Goal: Task Accomplishment & Management: Manage account settings

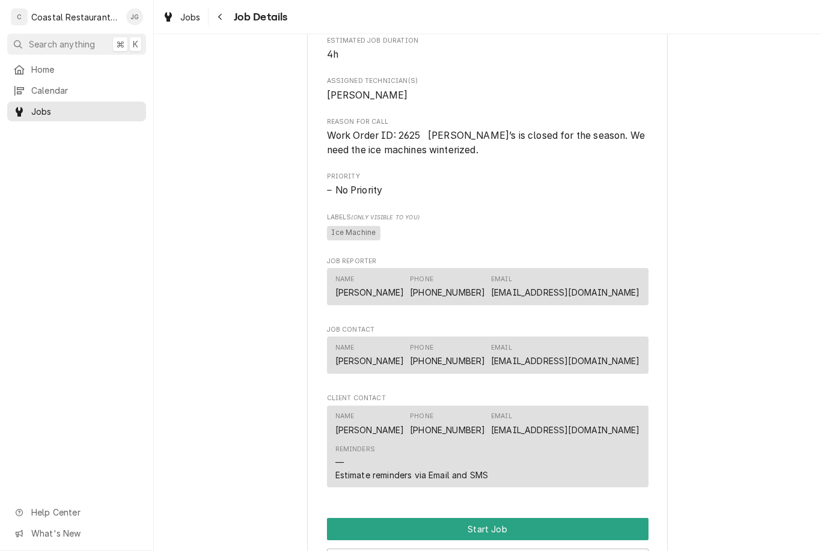
scroll to position [509, 0]
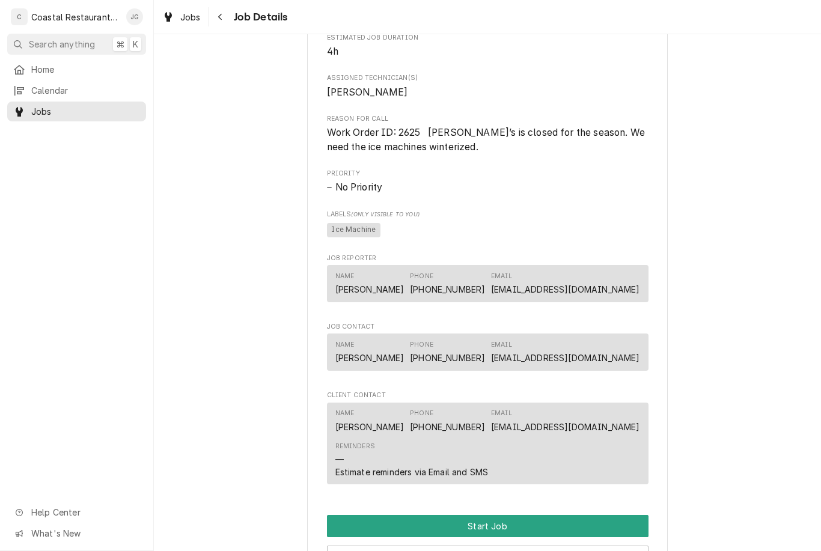
click at [76, 62] on div "Home" at bounding box center [77, 69] width 134 height 15
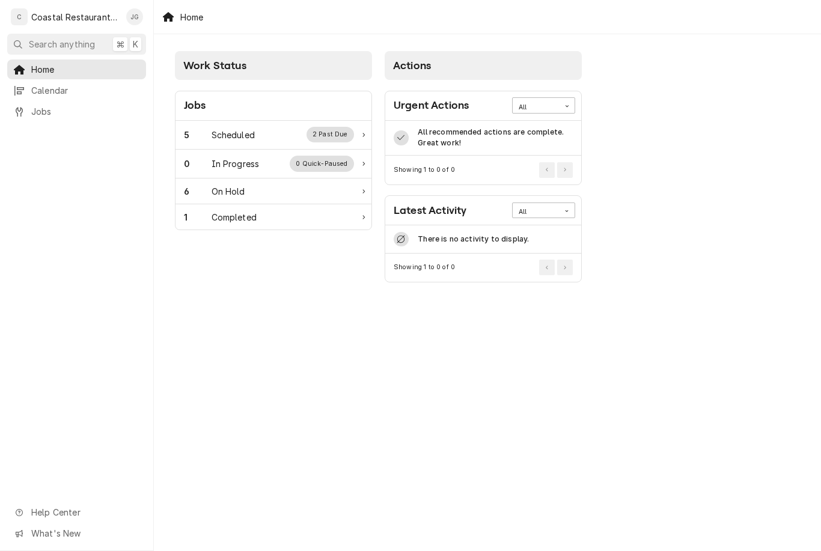
click at [250, 135] on div "Scheduled" at bounding box center [233, 135] width 43 height 13
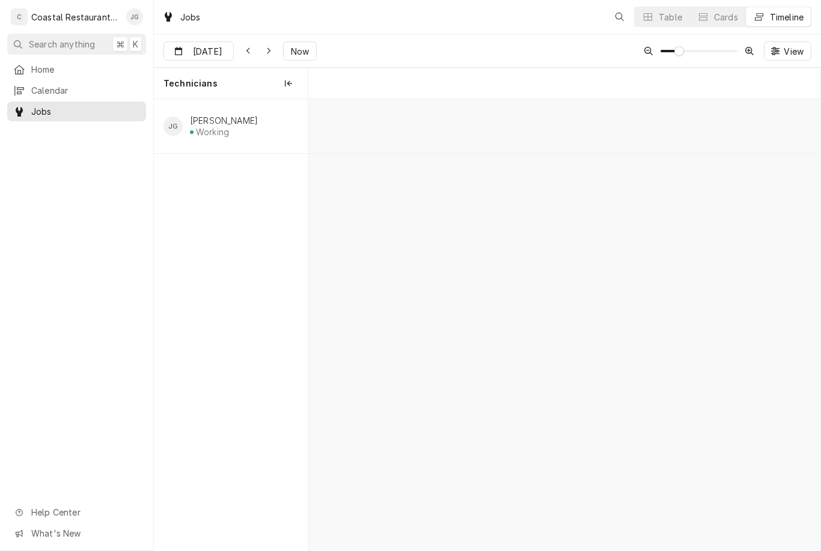
scroll to position [0, 10160]
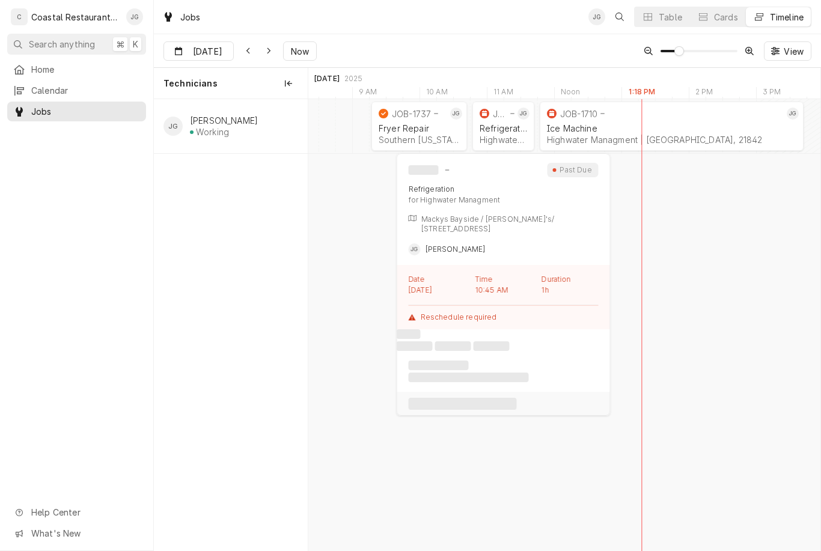
click at [502, 137] on div "Highwater Managment | Ocean City, 21842" at bounding box center [504, 140] width 48 height 10
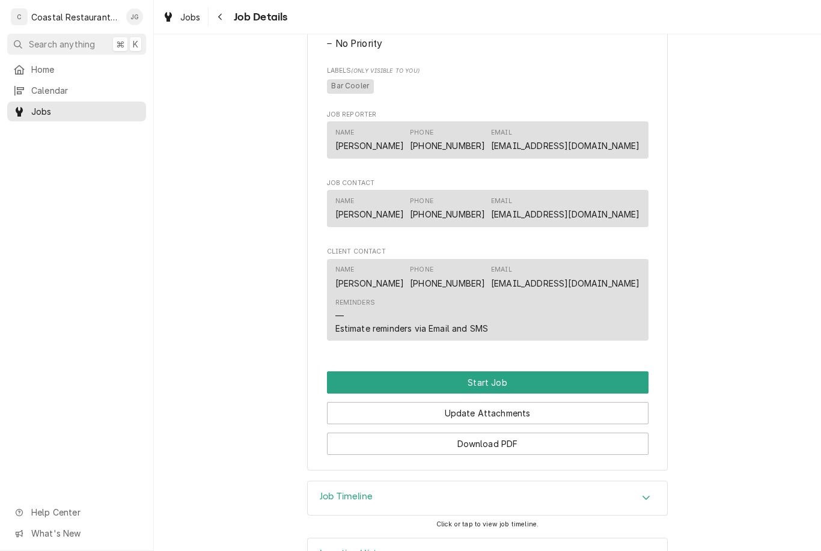
scroll to position [572, 0]
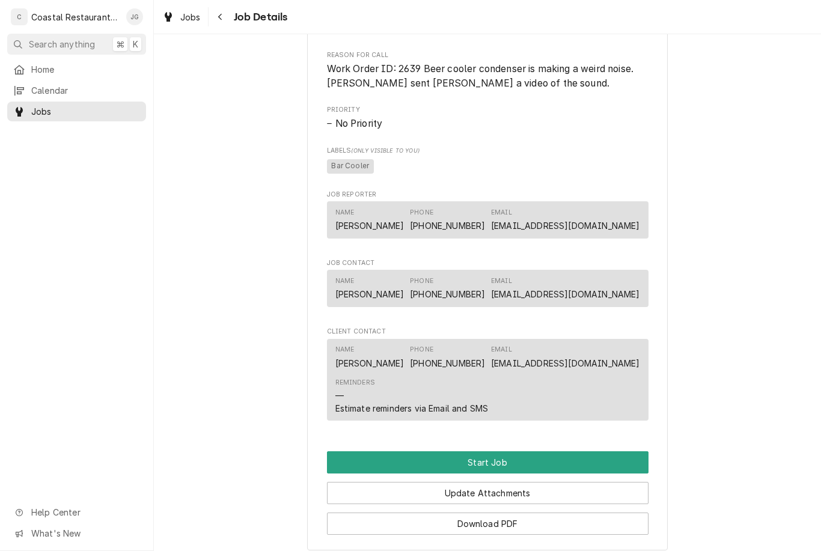
click at [535, 462] on button "Start Job" at bounding box center [488, 463] width 322 height 22
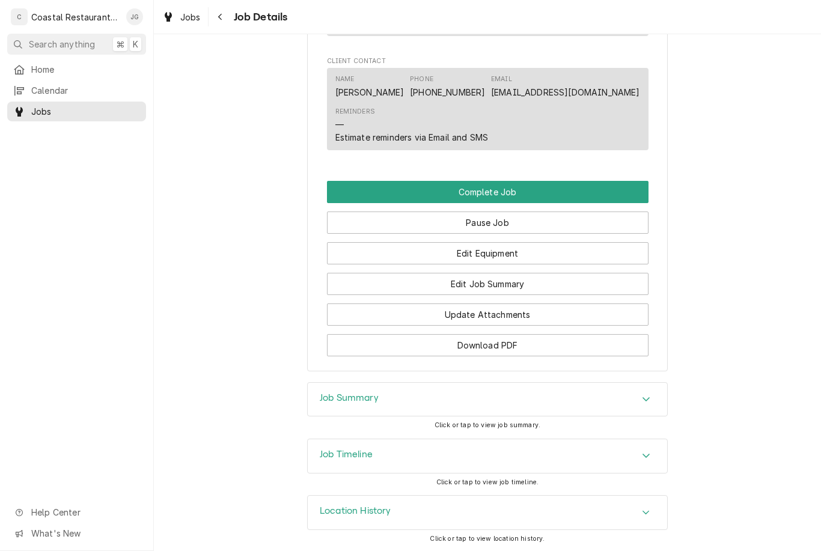
scroll to position [883, 0]
click at [550, 227] on button "Pause Job" at bounding box center [488, 223] width 322 height 22
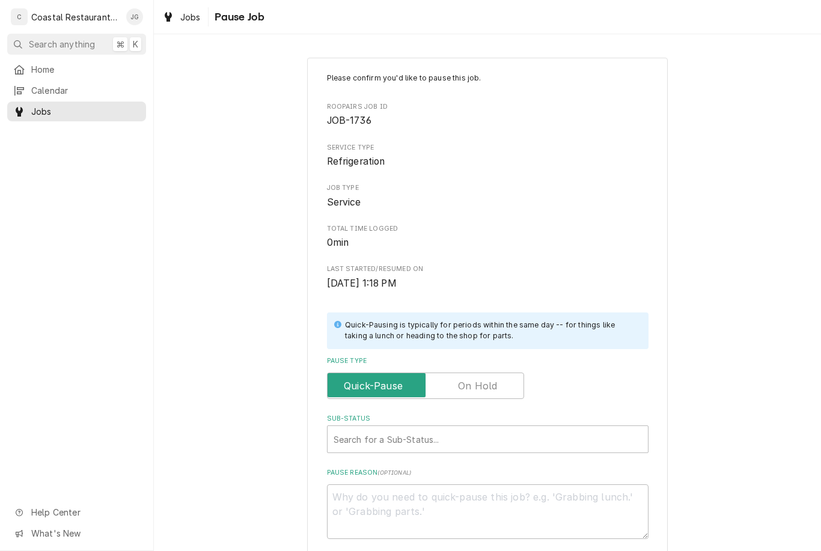
click at [407, 381] on span "Pause Type" at bounding box center [377, 385] width 98 height 24
click at [407, 381] on input "Pause Type" at bounding box center [426, 386] width 186 height 26
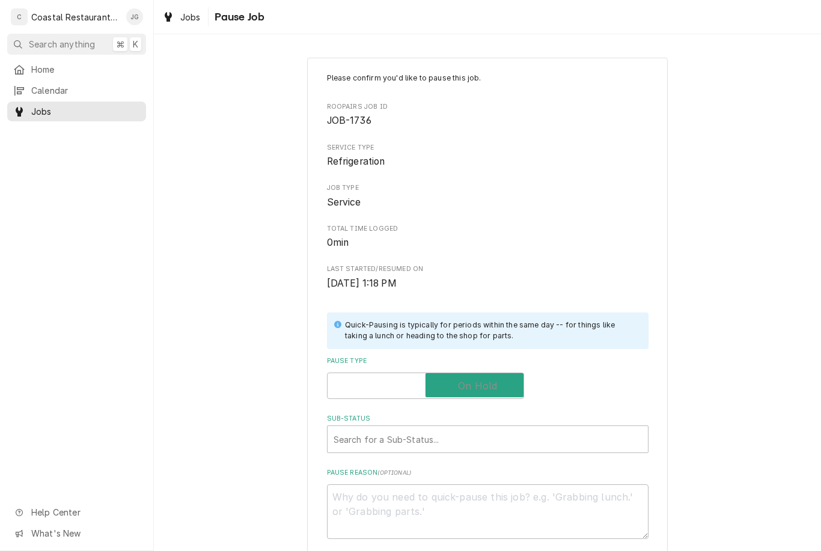
checkbox input "true"
type textarea "x"
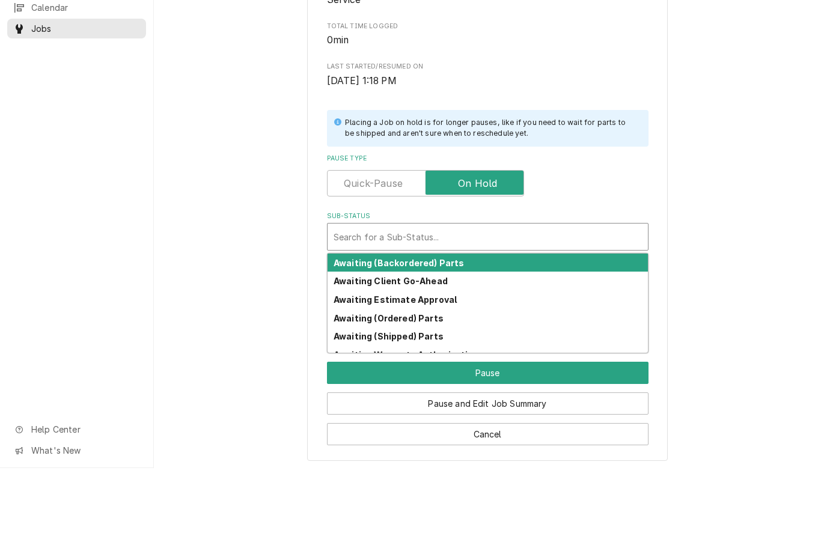
scroll to position [119, 0]
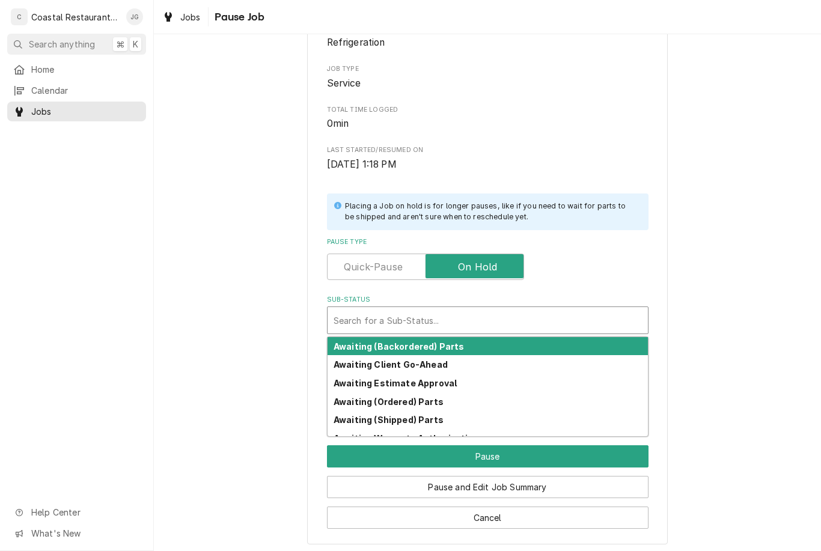
click at [727, 215] on div "Please confirm you'd like to pause this job. Roopairs Job ID JOB-1736 Service T…" at bounding box center [488, 241] width 668 height 627
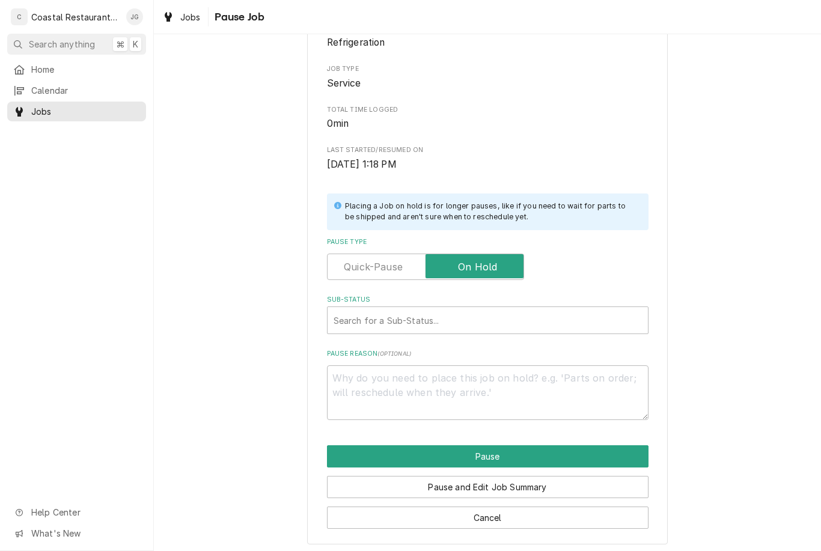
click at [404, 264] on input "Pause Type" at bounding box center [426, 267] width 186 height 26
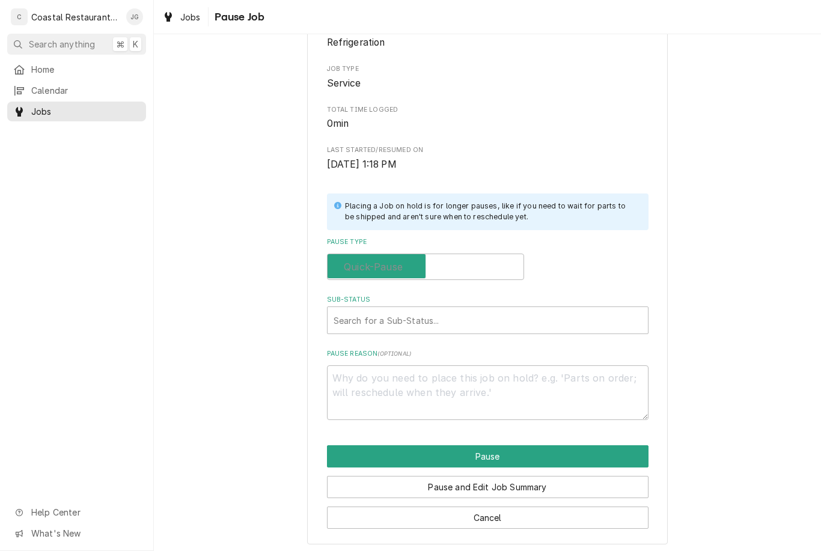
checkbox input "false"
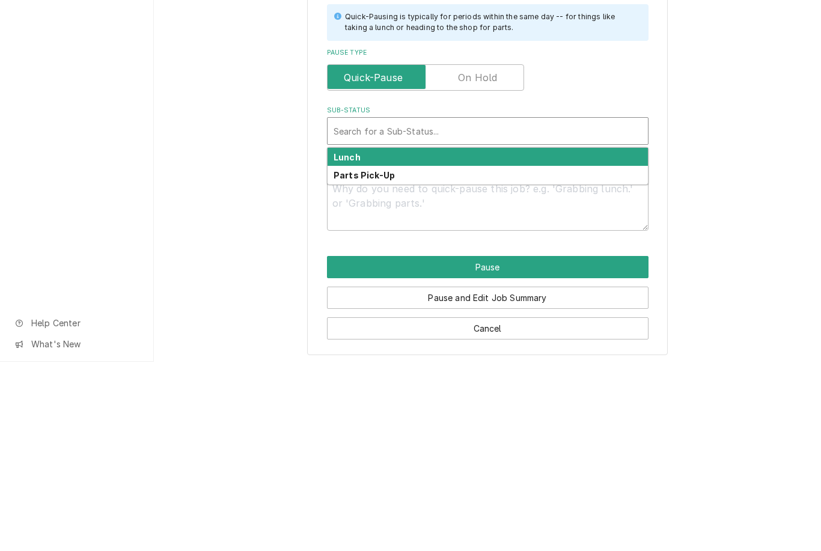
click at [382, 360] on strong "Parts Pick-Up" at bounding box center [364, 365] width 61 height 10
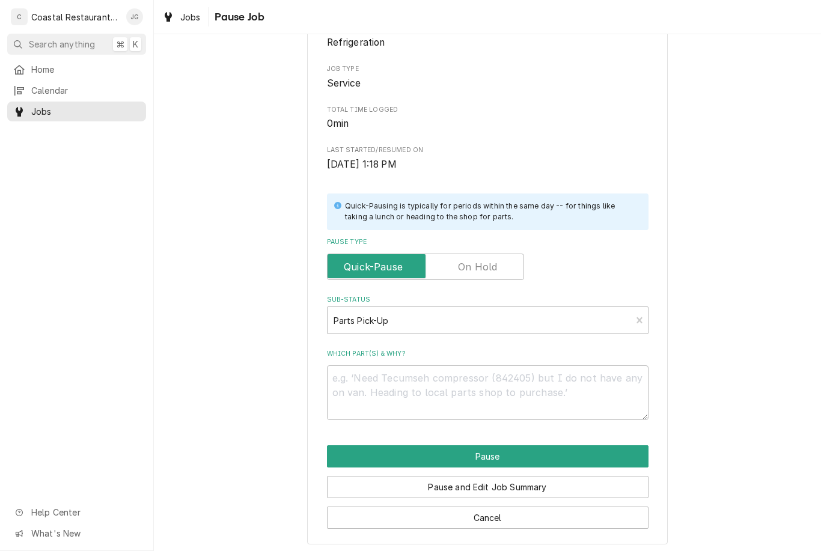
scroll to position [105, 0]
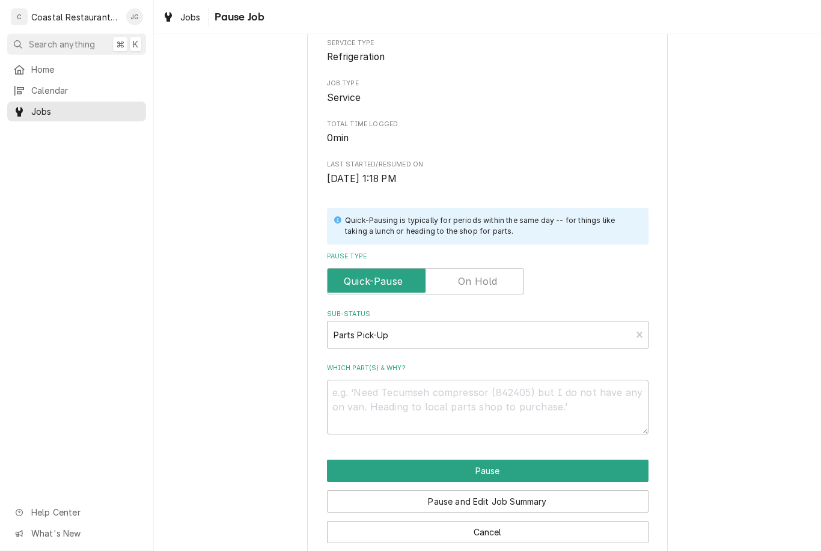
click at [508, 467] on button "Pause" at bounding box center [488, 471] width 322 height 22
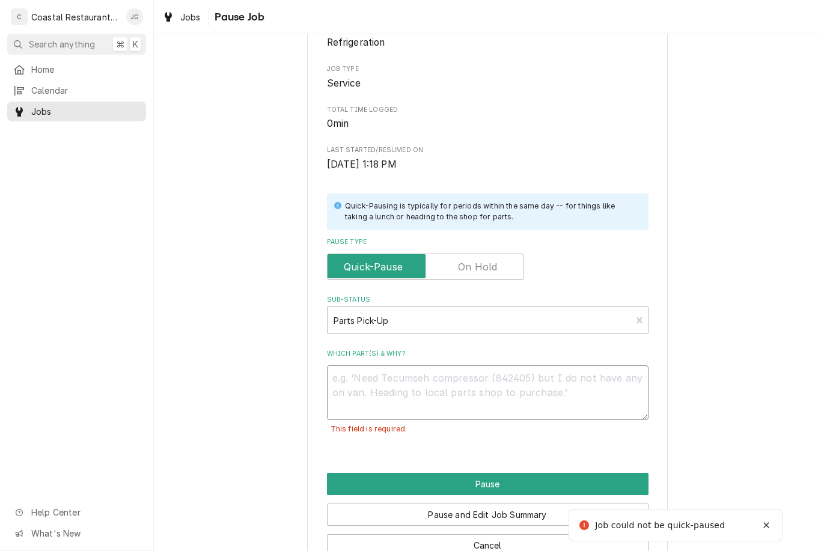
click at [447, 377] on textarea "Which part(s) & why?" at bounding box center [488, 393] width 322 height 55
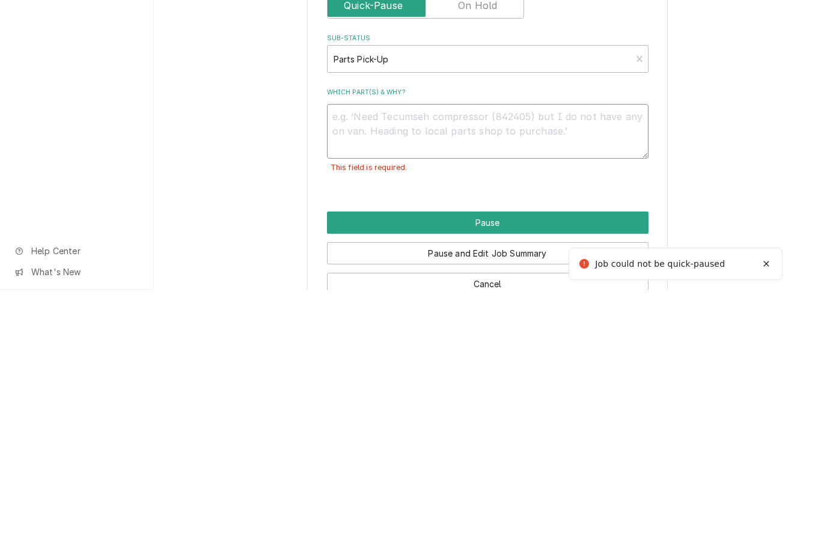
type textarea "x"
type textarea "Fa"
type textarea "x"
type textarea "Fan"
type textarea "x"
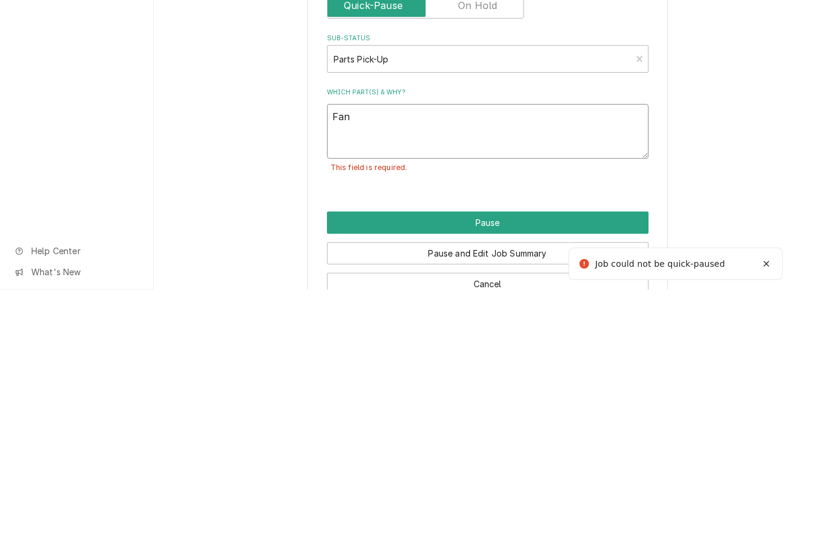
type textarea "Fan"
type textarea "x"
type textarea "Fan m"
type textarea "x"
type textarea "Fan mo"
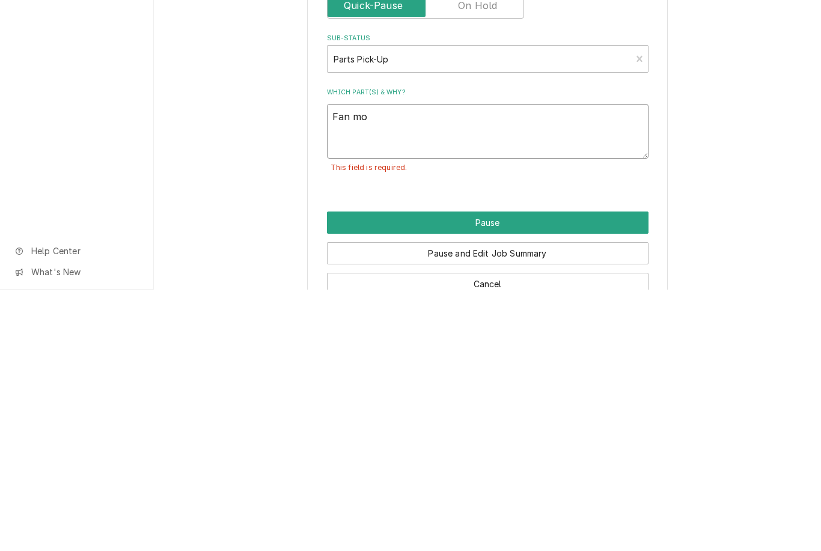
type textarea "x"
type textarea "Fan moto"
type textarea "x"
type textarea "Fan motor"
type textarea "x"
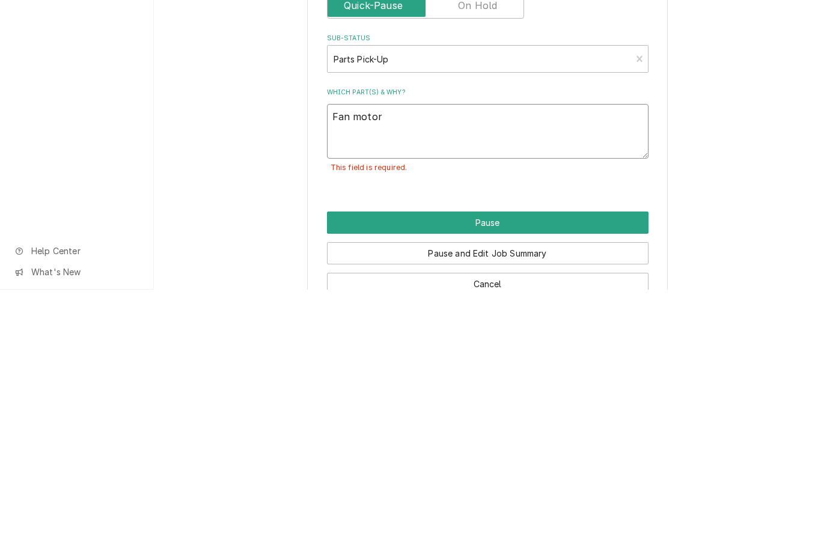
type textarea "Fan motor"
click at [511, 473] on button "Pause" at bounding box center [488, 484] width 322 height 22
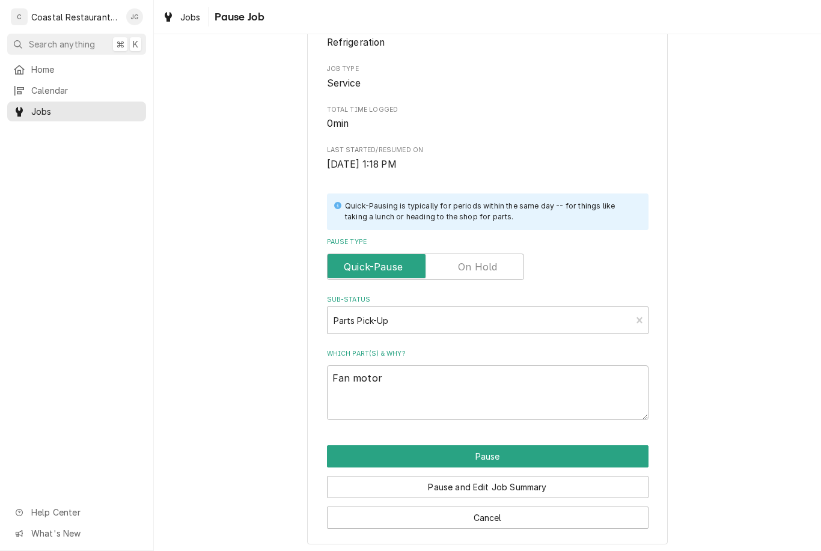
type textarea "x"
